Goal: Information Seeking & Learning: Learn about a topic

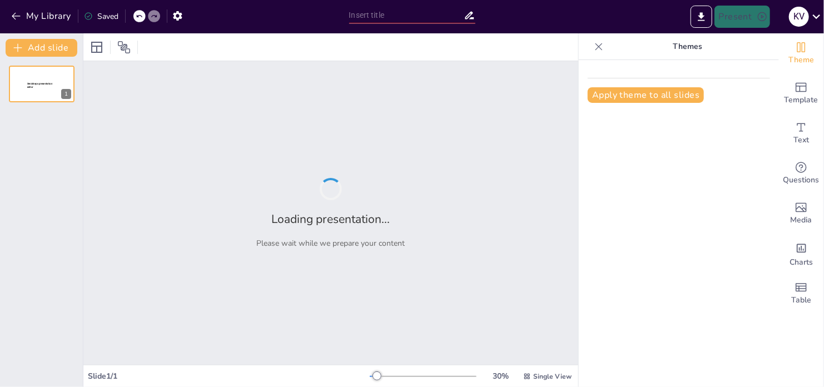
type input "Conceptos Clave Del Pensamiento Moderno"
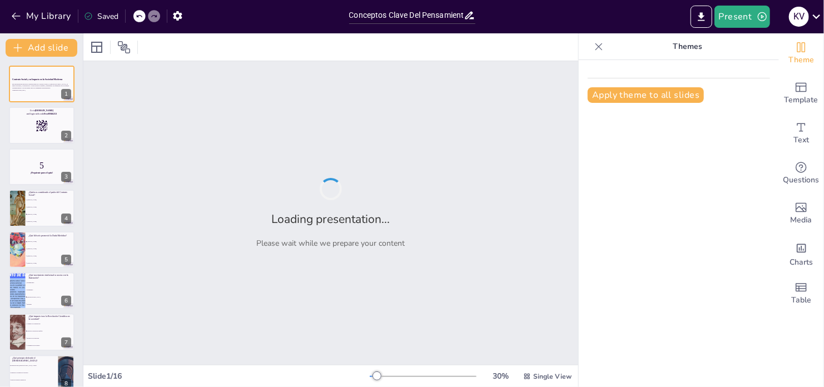
checkbox input "true"
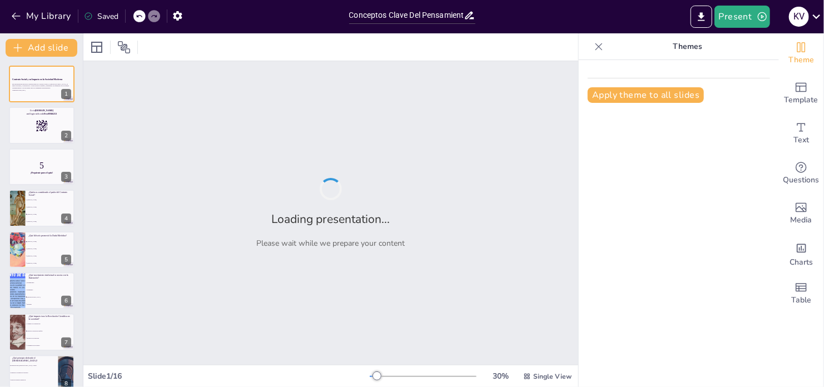
checkbox input "true"
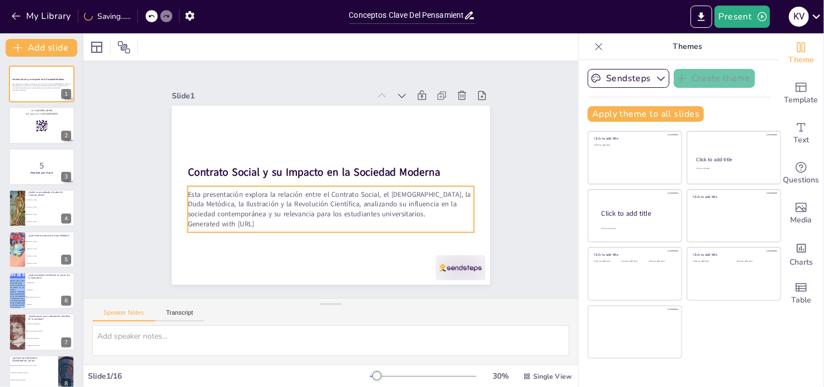
checkbox input "true"
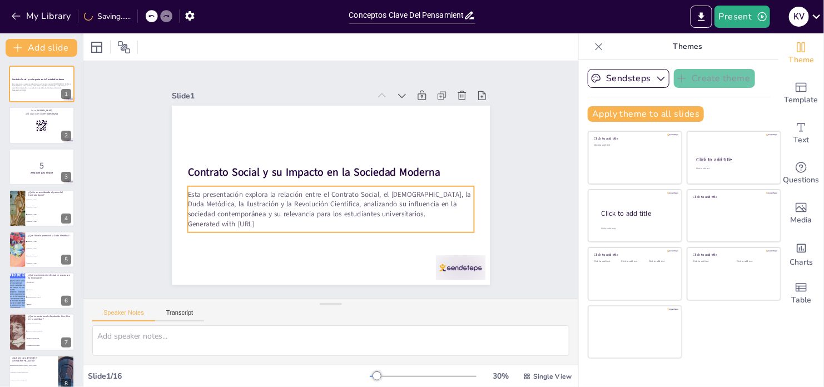
checkbox input "true"
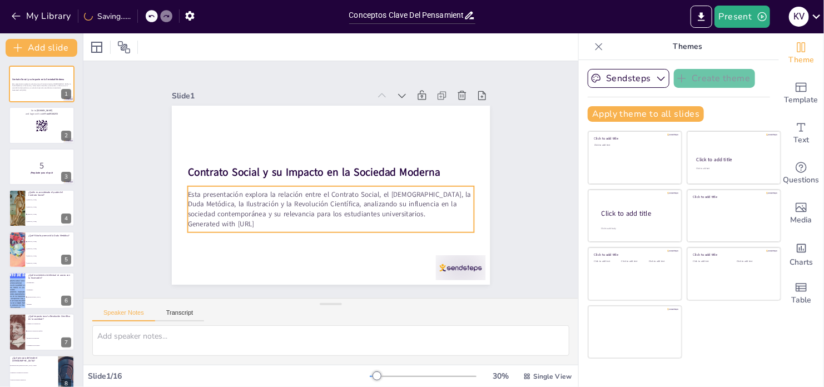
checkbox input "true"
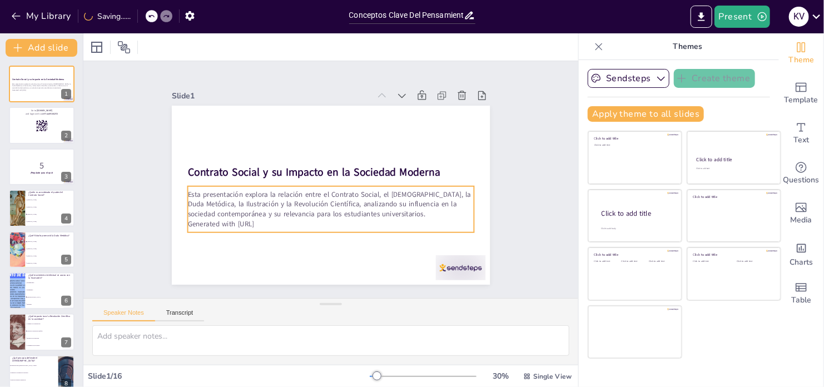
checkbox input "true"
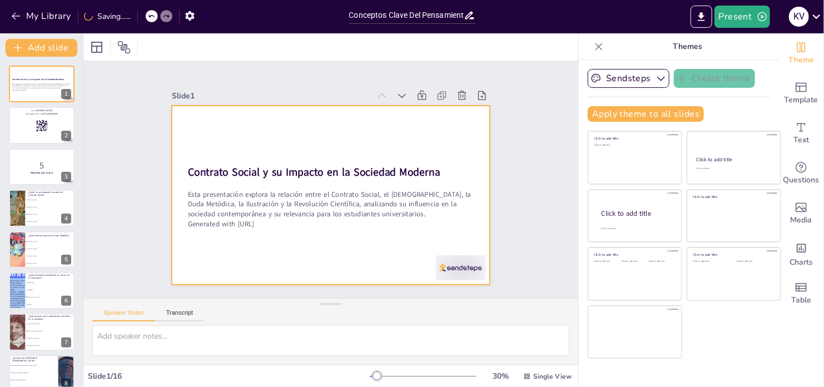
checkbox input "true"
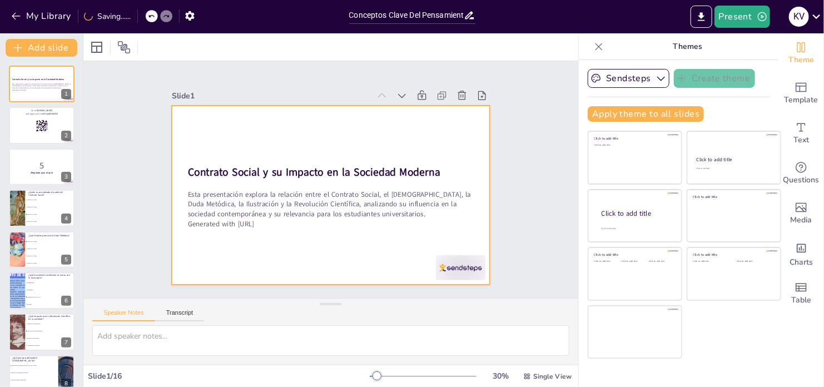
checkbox input "true"
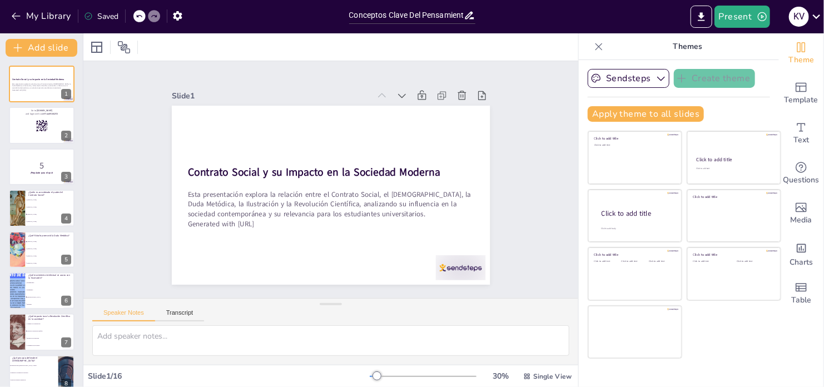
checkbox input "true"
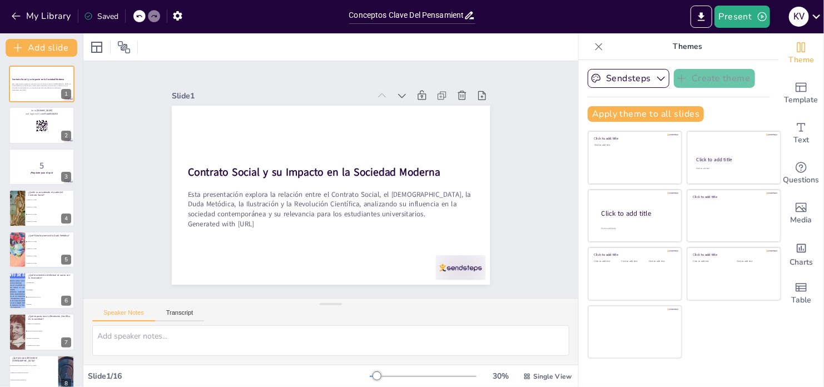
checkbox input "true"
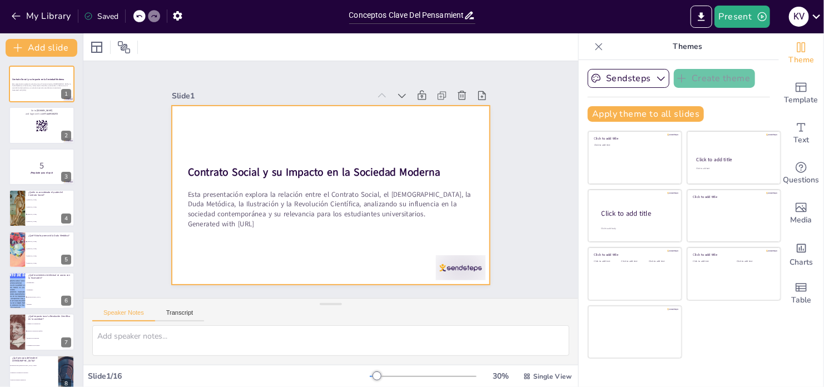
checkbox input "true"
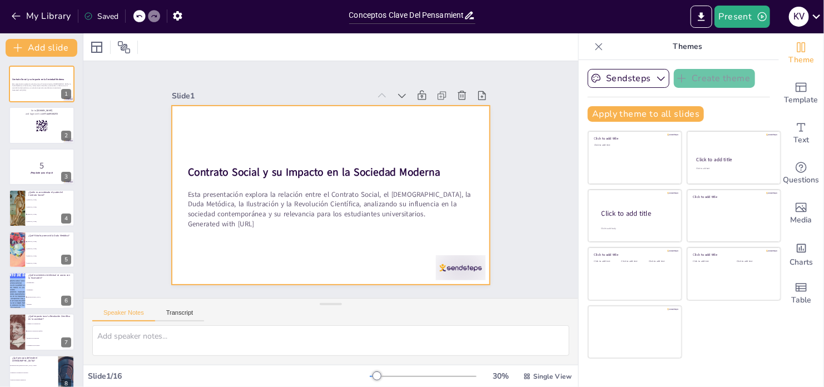
checkbox input "true"
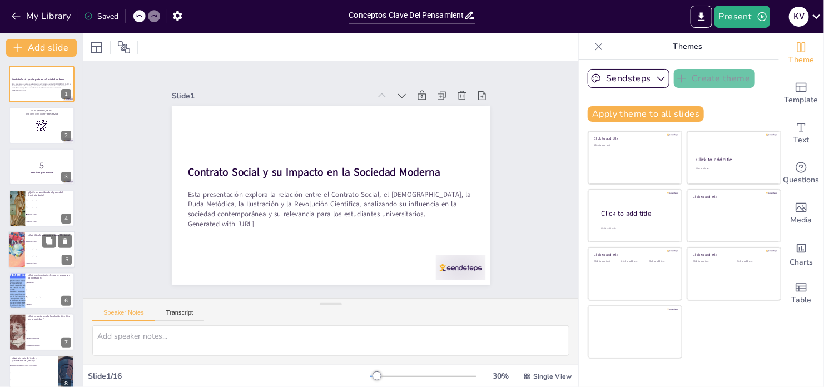
checkbox input "true"
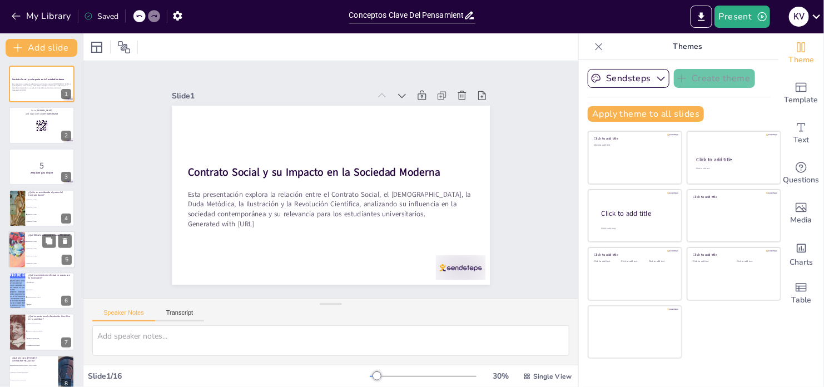
checkbox input "true"
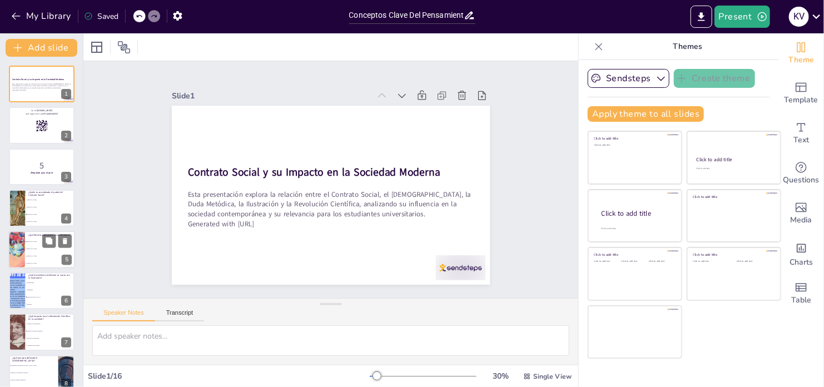
checkbox input "true"
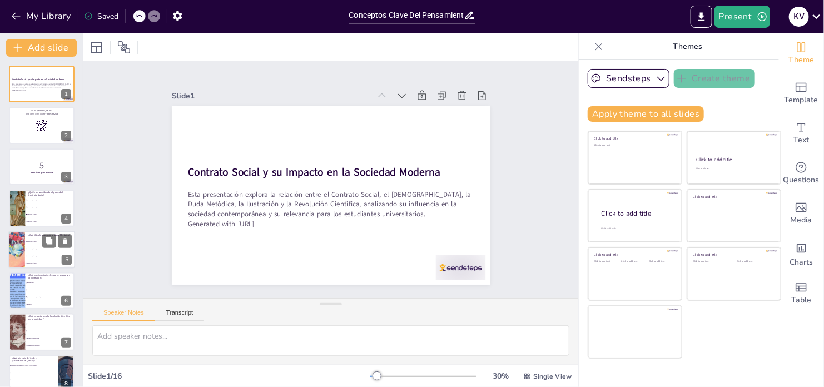
checkbox input "true"
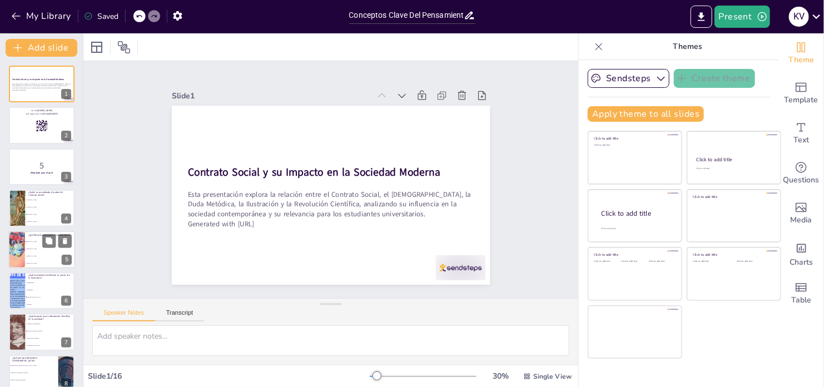
checkbox input "true"
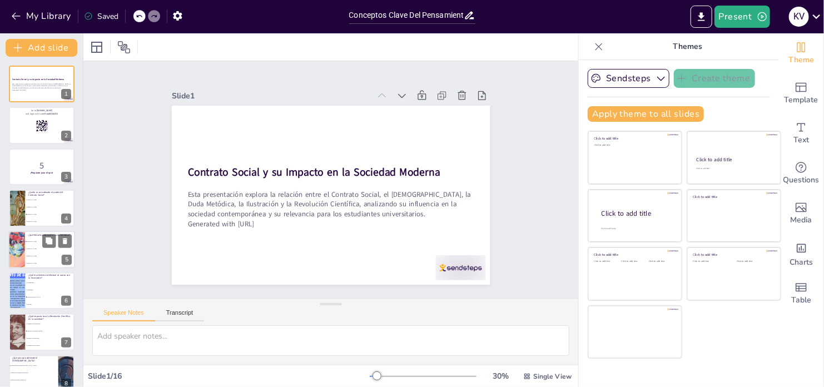
checkbox input "true"
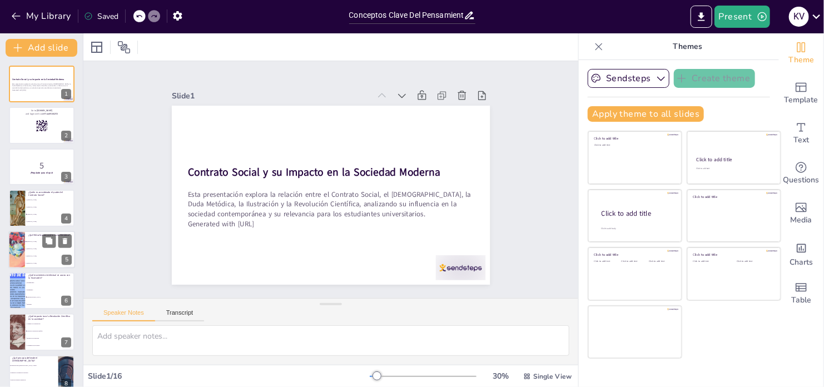
checkbox input "true"
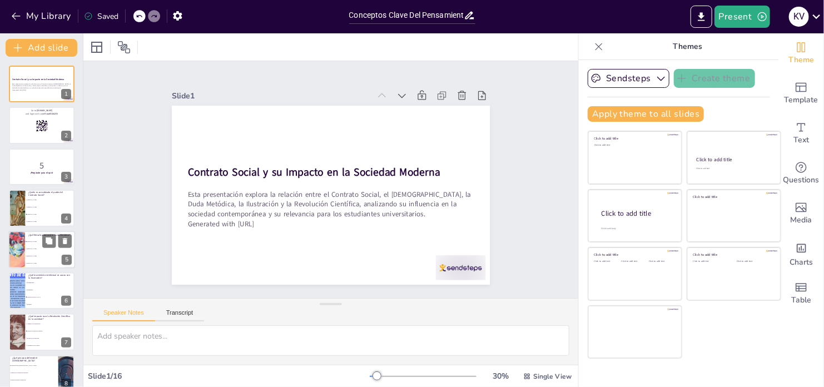
checkbox input "true"
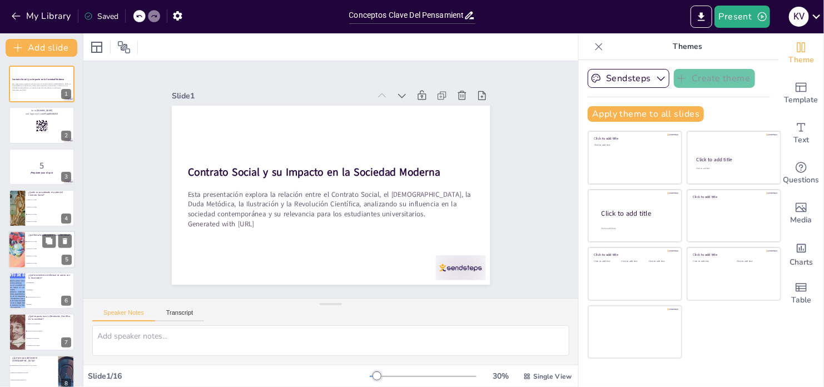
checkbox input "true"
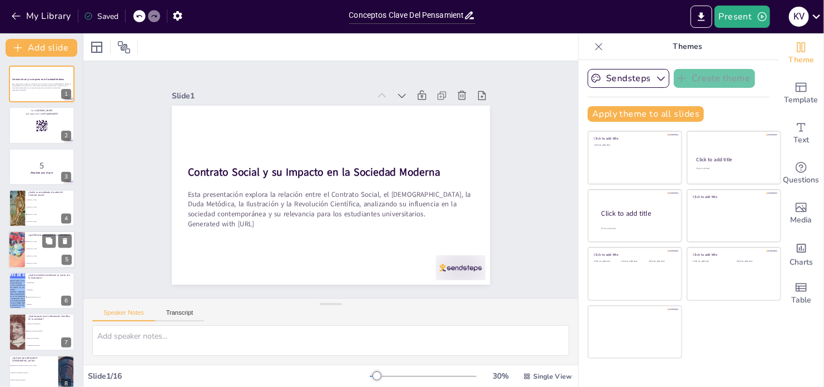
checkbox input "true"
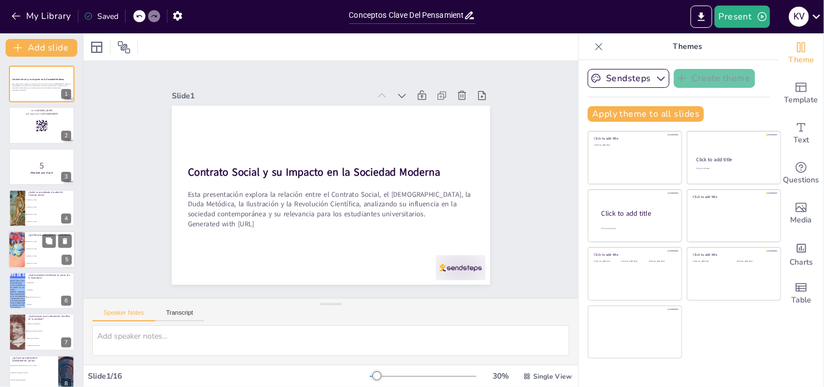
checkbox input "true"
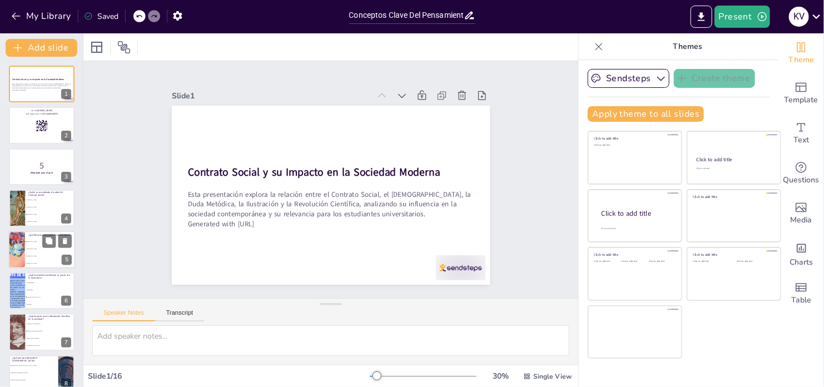
checkbox input "true"
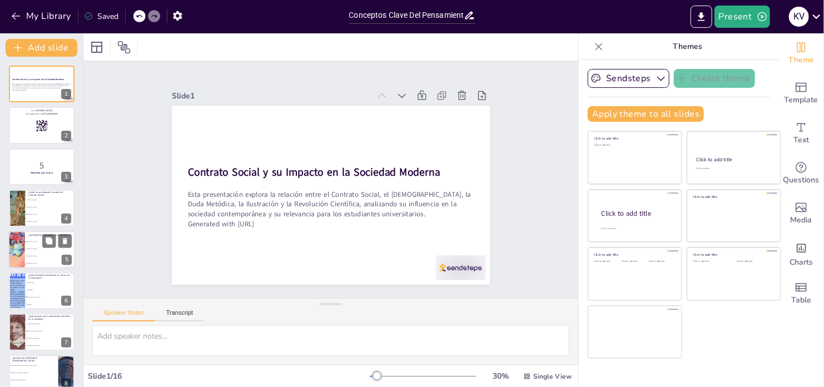
checkbox input "true"
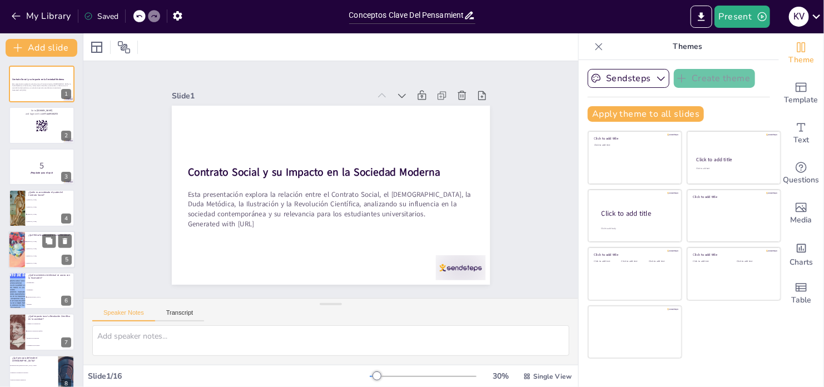
checkbox input "true"
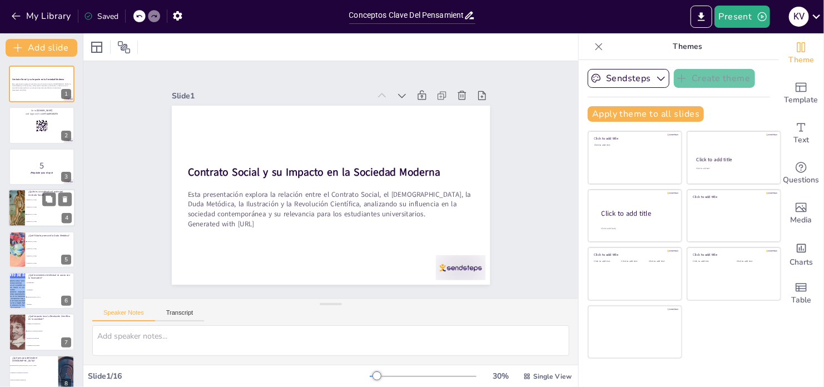
checkbox input "true"
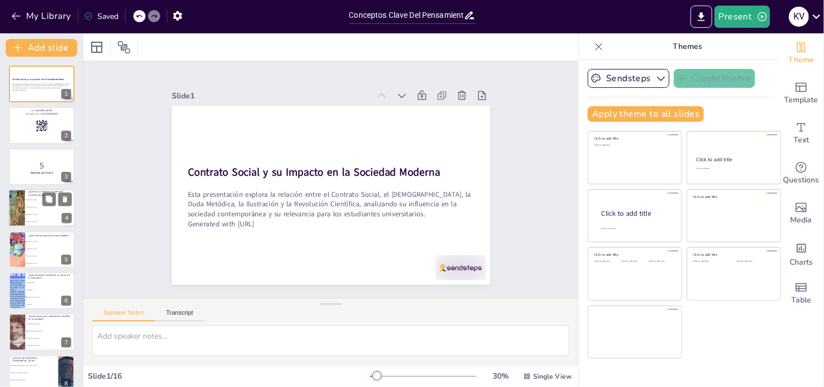
checkbox input "true"
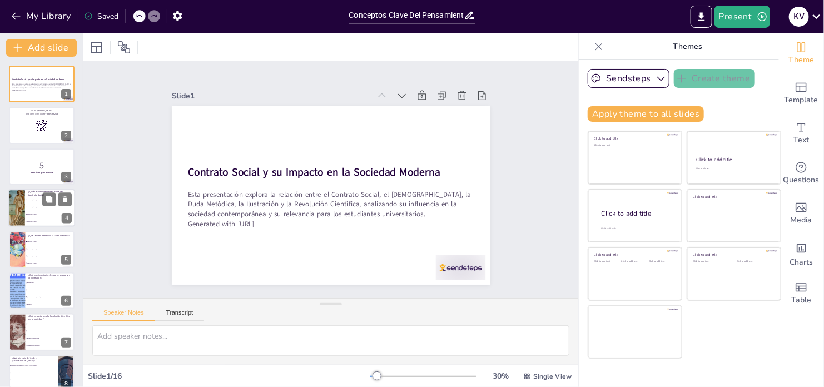
checkbox input "true"
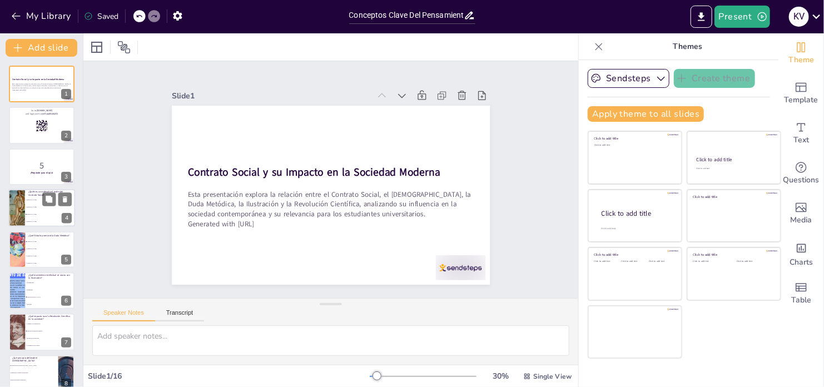
checkbox input "true"
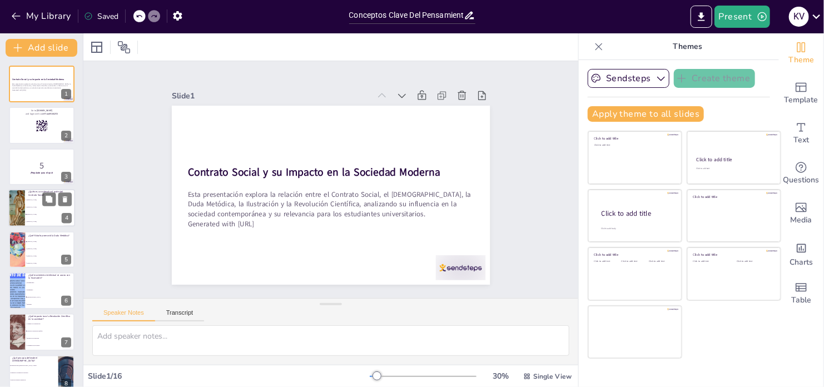
checkbox input "true"
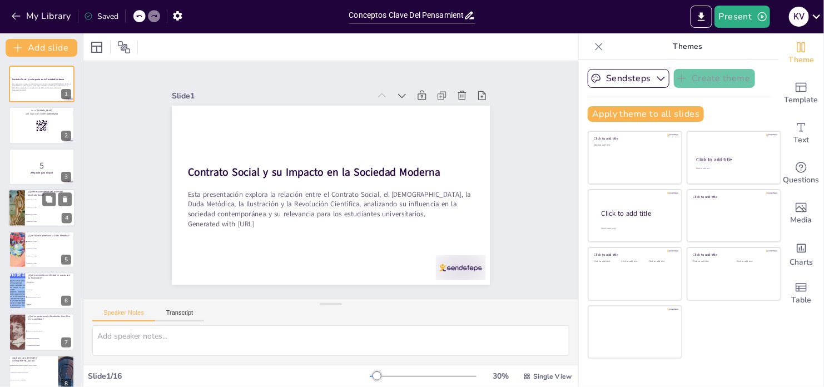
checkbox input "true"
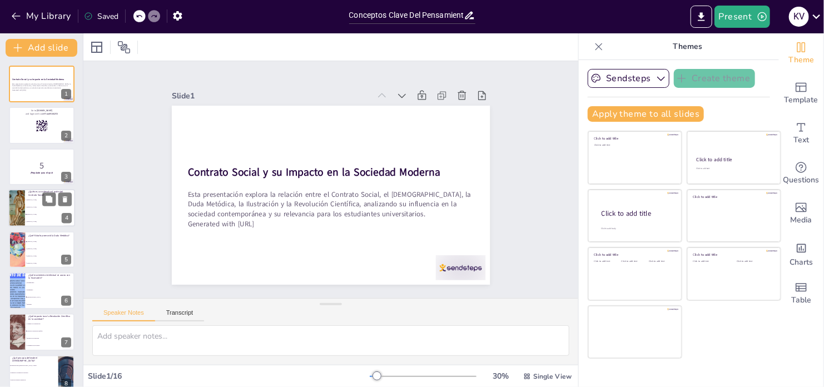
checkbox input "true"
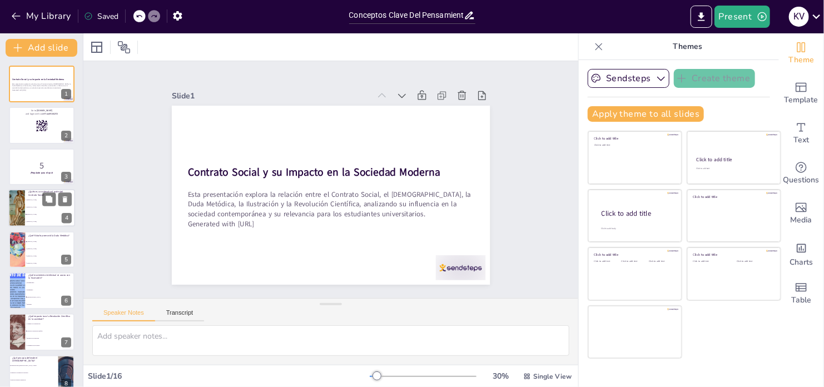
checkbox input "true"
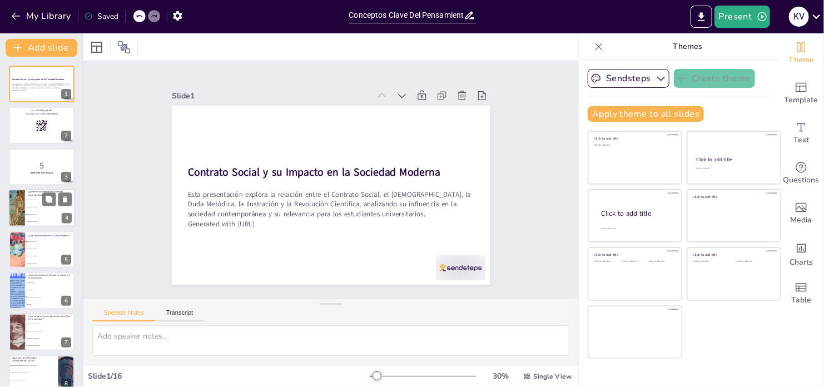
checkbox input "true"
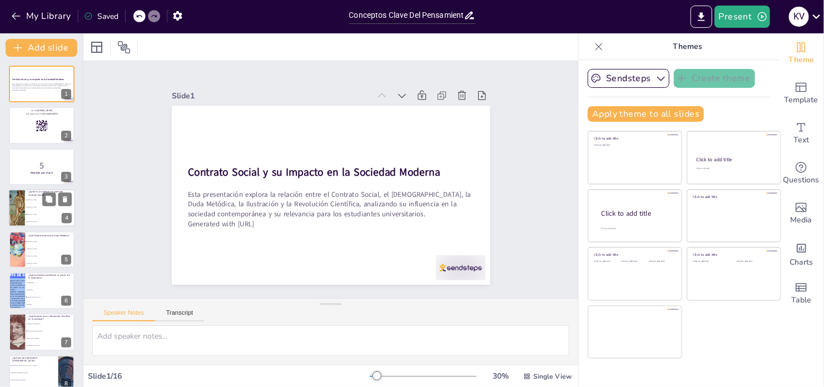
checkbox input "true"
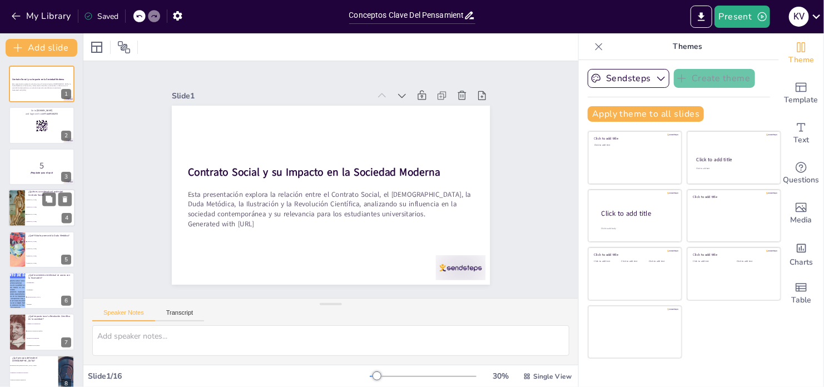
checkbox input "true"
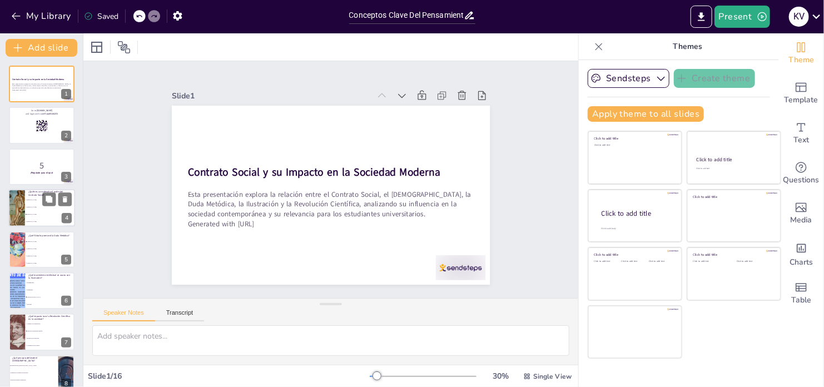
checkbox input "true"
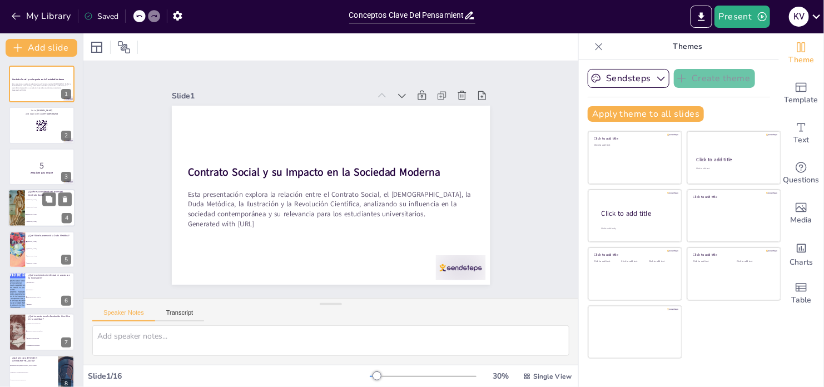
checkbox input "true"
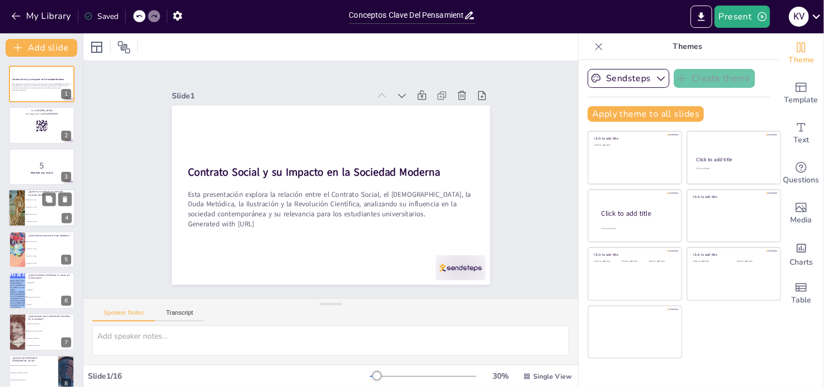
checkbox input "true"
click at [45, 116] on icon at bounding box center [49, 117] width 8 height 8
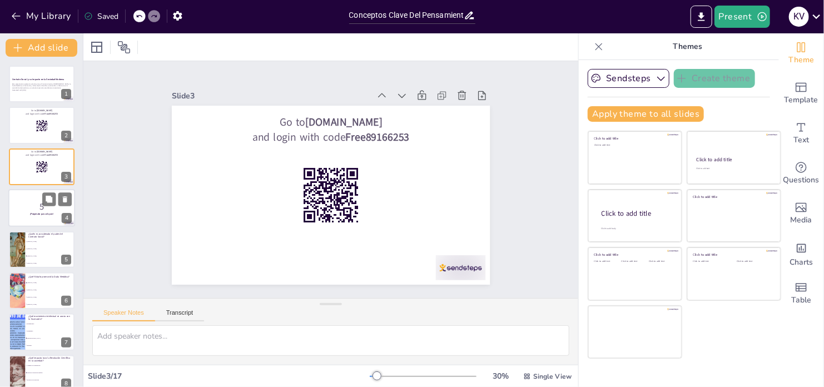
click at [24, 214] on p "¡Prepárate para el quiz!" at bounding box center [42, 214] width 60 height 3
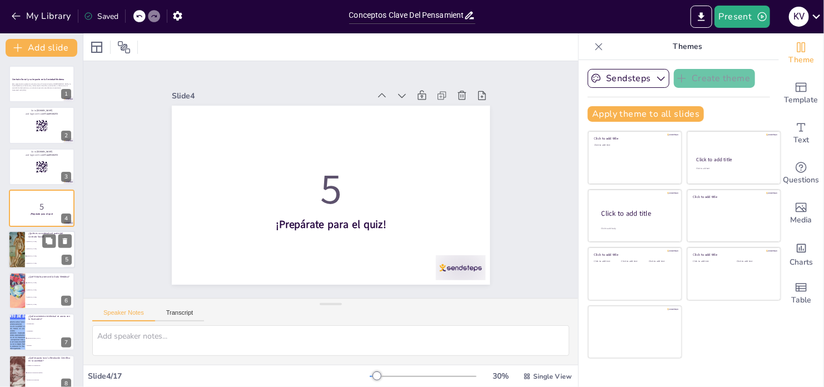
click at [29, 247] on li "[PERSON_NAME]" at bounding box center [50, 248] width 50 height 7
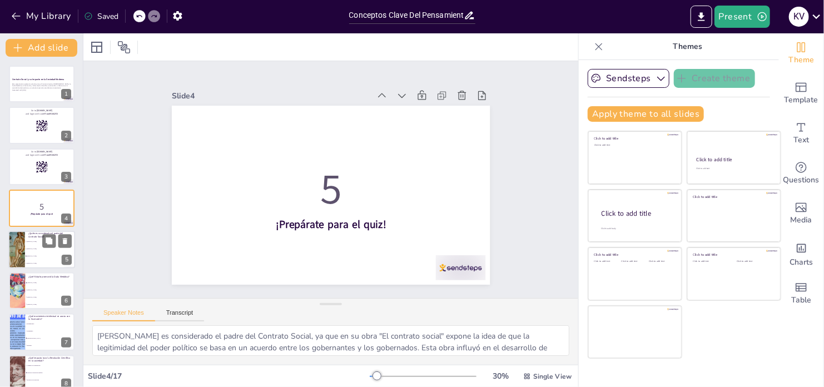
scroll to position [27, 0]
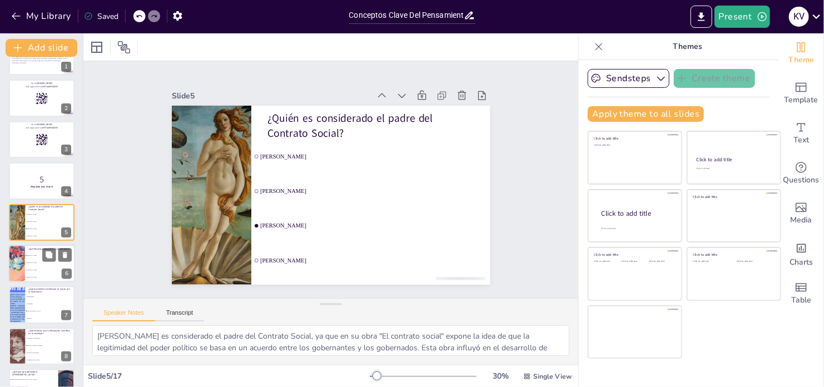
click at [50, 267] on li "[PERSON_NAME]" at bounding box center [50, 269] width 50 height 7
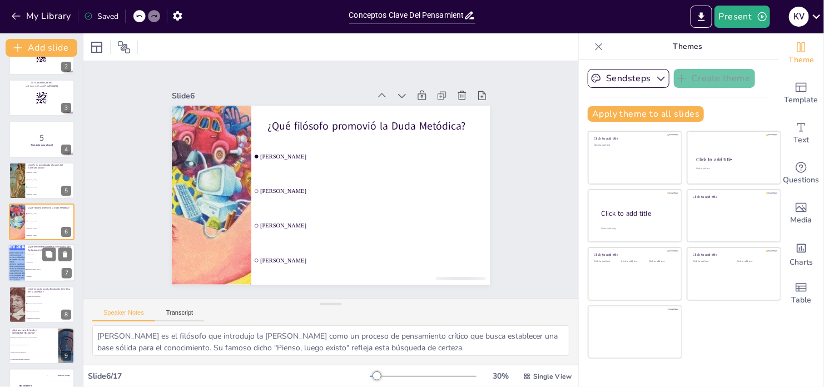
click at [29, 265] on li "Humanismo" at bounding box center [50, 262] width 50 height 7
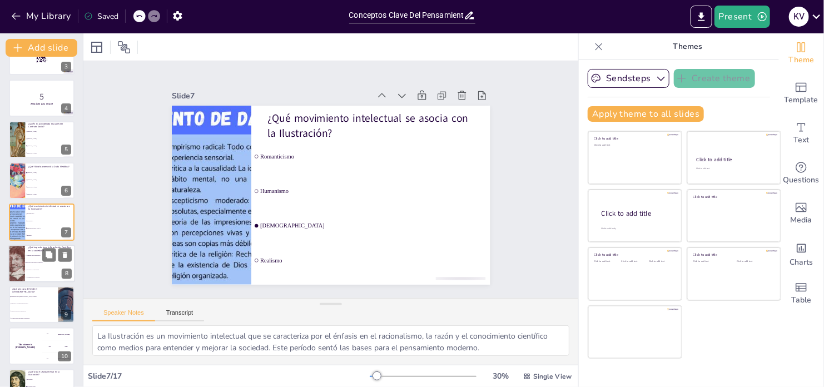
click at [31, 274] on li "Aislamiento de la religión" at bounding box center [50, 277] width 50 height 7
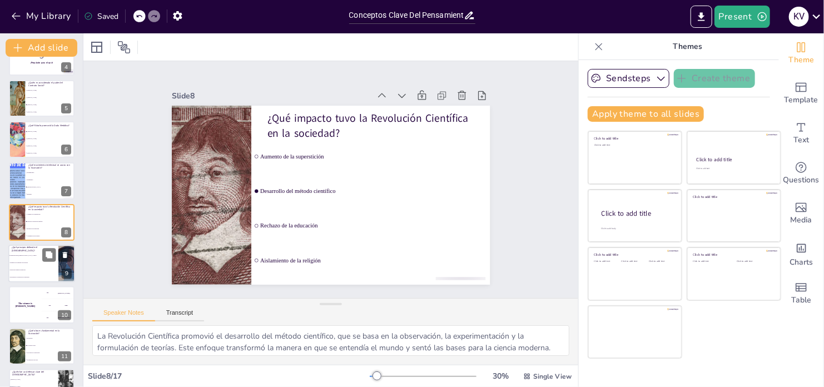
click at [28, 270] on span "Educación religiosa obligatoria" at bounding box center [34, 271] width 48 height 2
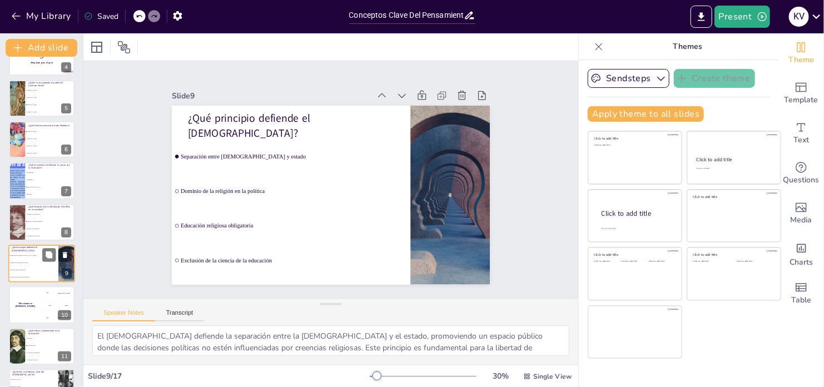
scroll to position [192, 0]
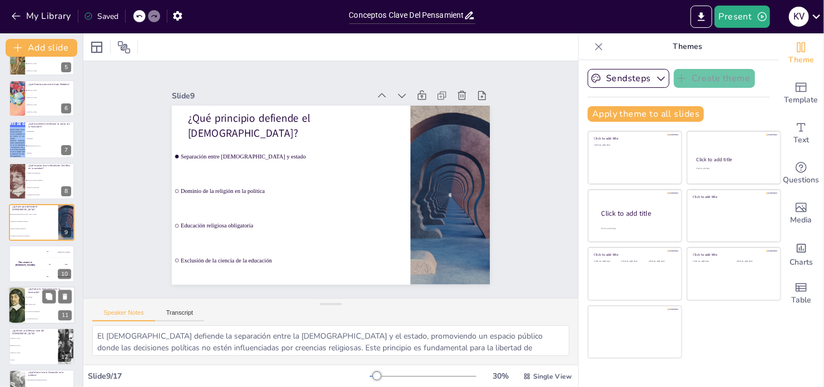
click at [31, 305] on li "El contrato social" at bounding box center [50, 304] width 50 height 7
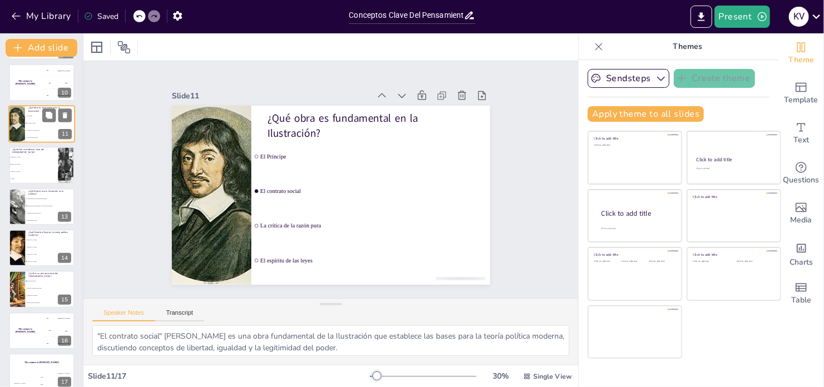
scroll to position [385, 0]
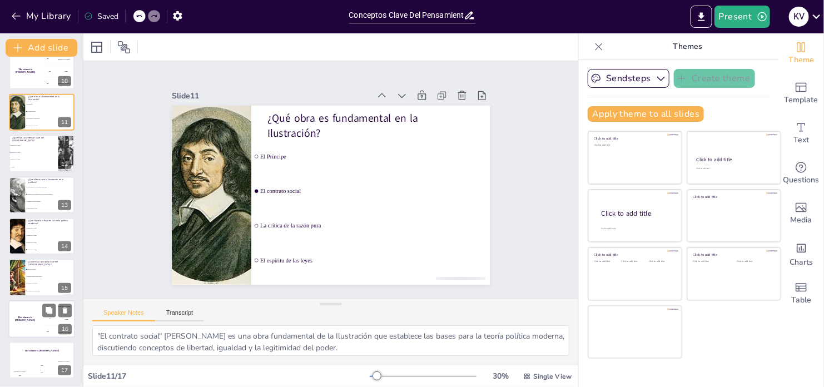
click at [26, 326] on div "The winner is [PERSON_NAME]" at bounding box center [24, 319] width 33 height 38
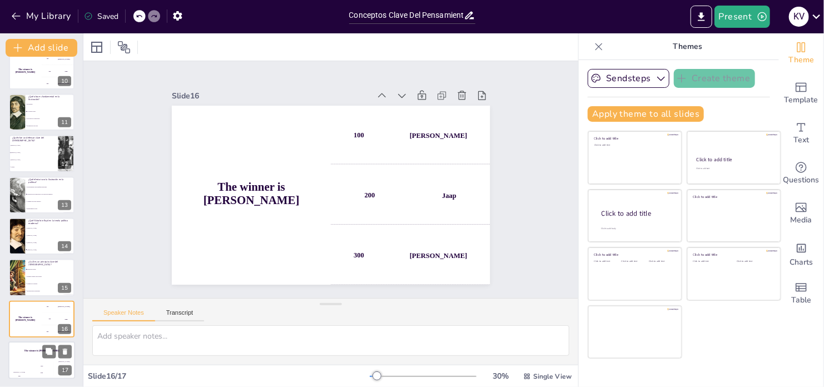
click at [35, 365] on div "Jaap" at bounding box center [42, 366] width 22 height 2
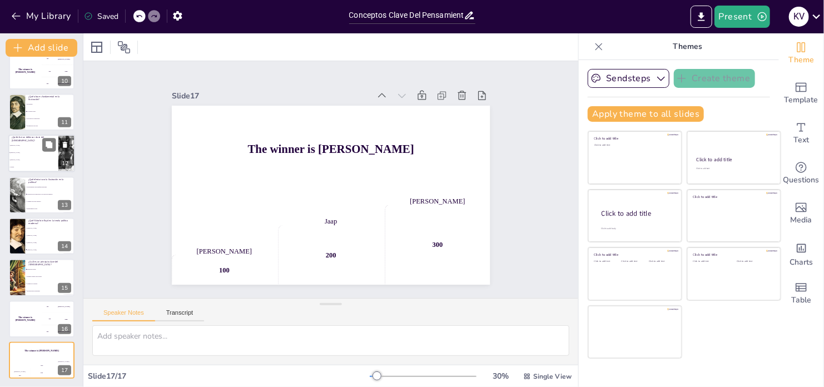
scroll to position [0, 0]
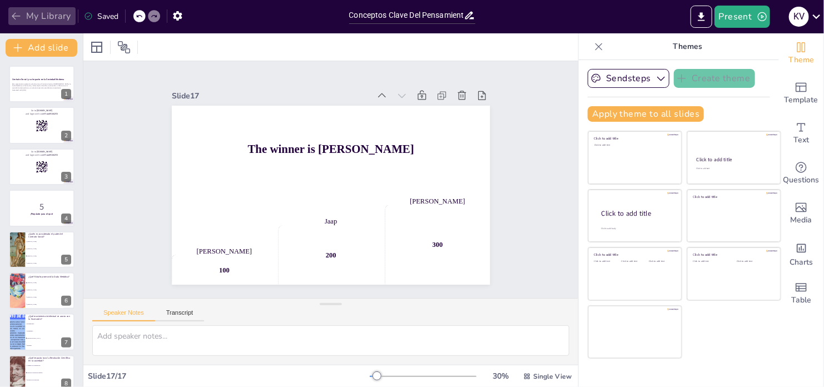
click at [21, 14] on icon "button" at bounding box center [16, 16] width 11 height 11
